Goal: Transaction & Acquisition: Purchase product/service

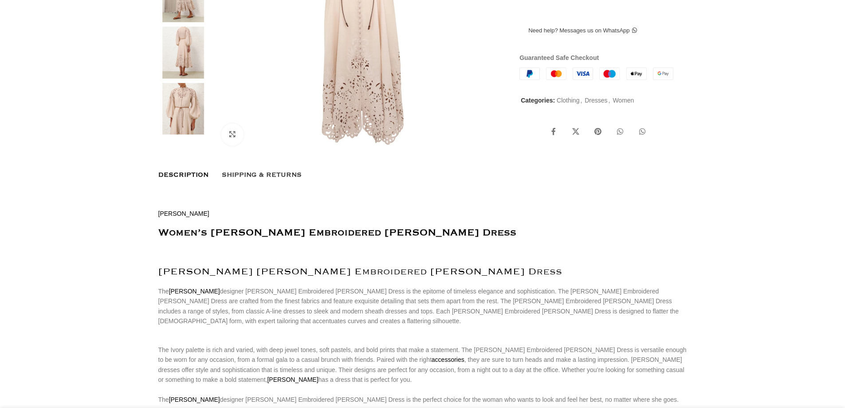
scroll to position [242, 0]
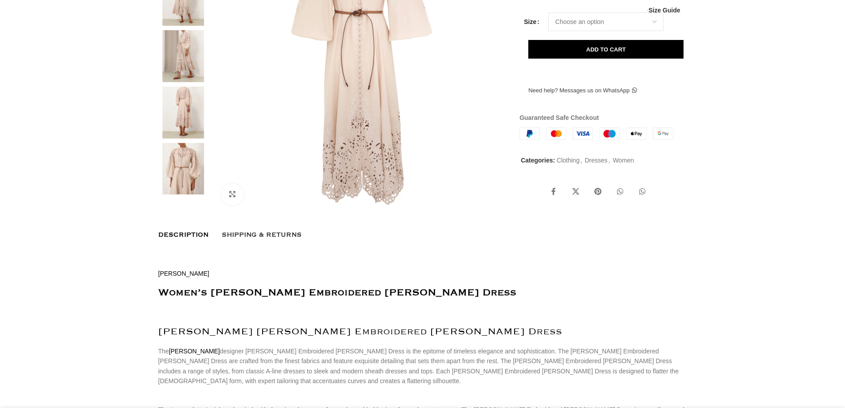
click at [465, 199] on img at bounding box center [362, 65] width 294 height 294
